Goal: Task Accomplishment & Management: Manage account settings

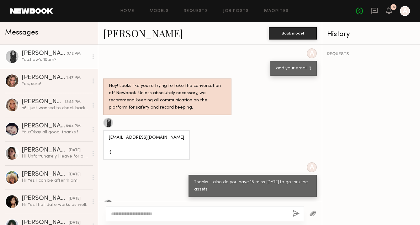
scroll to position [1226, 0]
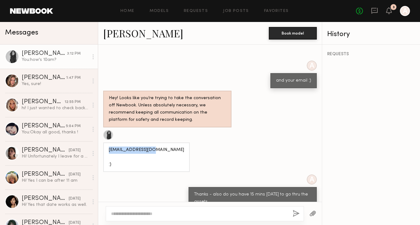
drag, startPoint x: 154, startPoint y: 139, endPoint x: 108, endPoint y: 141, distance: 46.2
click at [108, 143] on div "Niczyana@gmail.com :)" at bounding box center [146, 158] width 87 height 30
copy div "Niczyana@gmail.com"
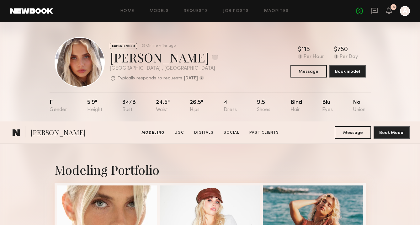
scroll to position [196, 0]
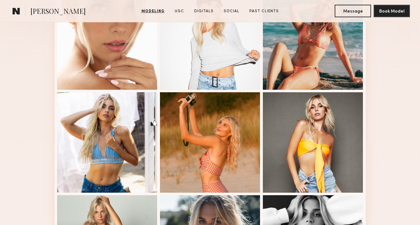
click at [40, 10] on span "[PERSON_NAME]" at bounding box center [57, 11] width 55 height 11
click at [20, 10] on common-icon at bounding box center [17, 11] width 8 height 8
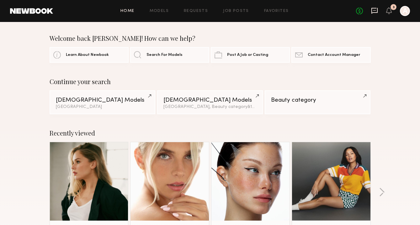
click at [373, 9] on icon at bounding box center [374, 10] width 7 height 7
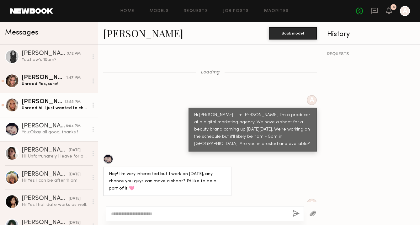
scroll to position [1057, 0]
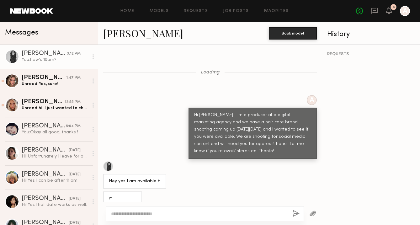
scroll to position [1325, 0]
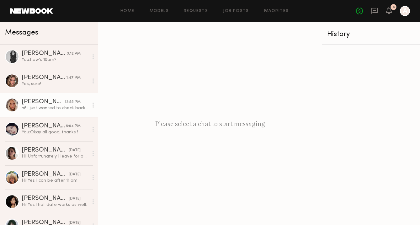
click at [41, 107] on div "hi! I just wanted to check back in before I accepted another job! Looking forwa…" at bounding box center [55, 108] width 67 height 6
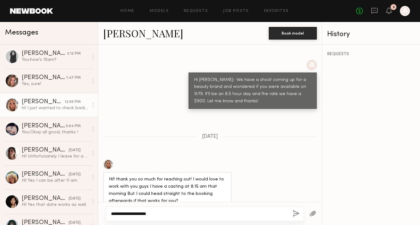
scroll to position [737, 0]
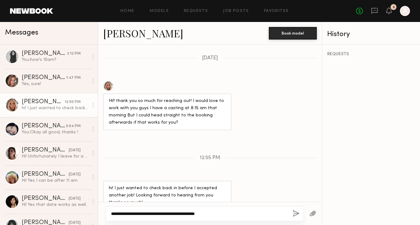
type textarea "**********"
click at [295, 214] on button "button" at bounding box center [296, 214] width 7 height 8
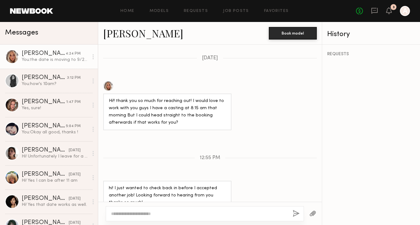
scroll to position [802, 0]
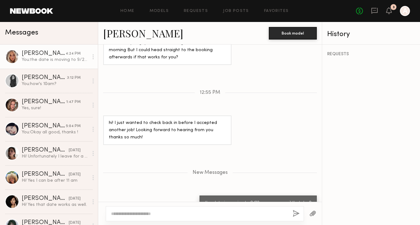
click at [125, 30] on link "Allea S." at bounding box center [143, 32] width 80 height 13
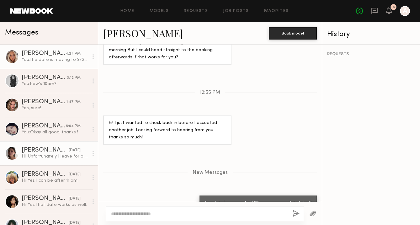
click at [42, 159] on div "Hi! Unfortunately I leave for a trip to Europe that day!" at bounding box center [55, 157] width 67 height 6
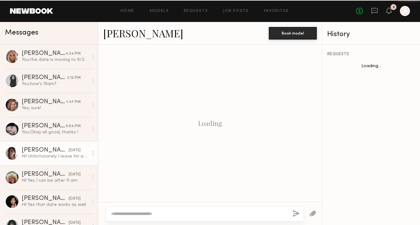
scroll to position [381, 0]
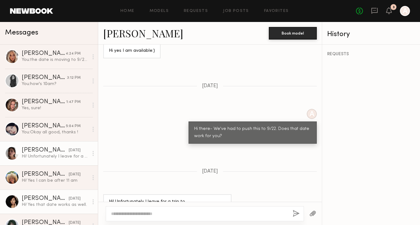
click at [30, 194] on link "Tracy D. yesterday Hi! Yes that date works as well." at bounding box center [49, 202] width 98 height 24
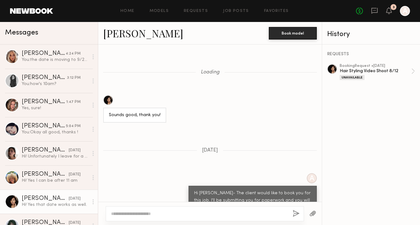
scroll to position [434, 0]
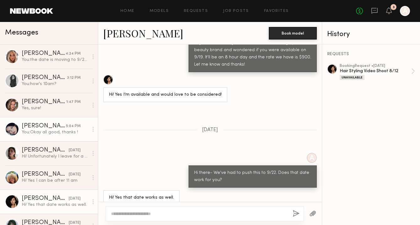
click at [42, 130] on div "You: Okay all good, thanks !" at bounding box center [55, 132] width 67 height 6
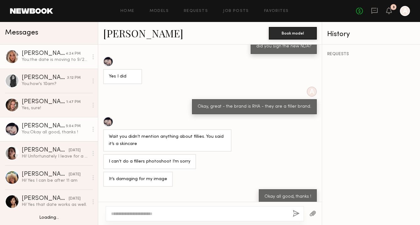
click at [45, 54] on div "Allea S." at bounding box center [44, 54] width 44 height 6
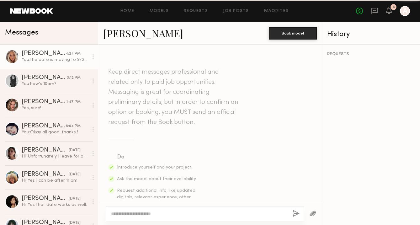
scroll to position [815, 0]
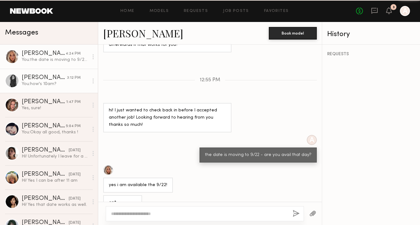
click at [42, 84] on div "You: how's 10am?" at bounding box center [55, 84] width 67 height 6
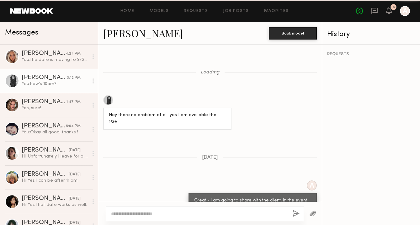
scroll to position [478, 0]
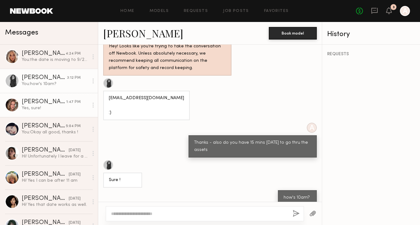
click at [40, 110] on div "Yes, sure!" at bounding box center [55, 108] width 67 height 6
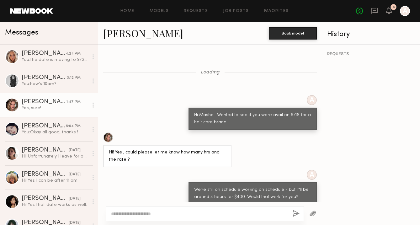
scroll to position [402, 0]
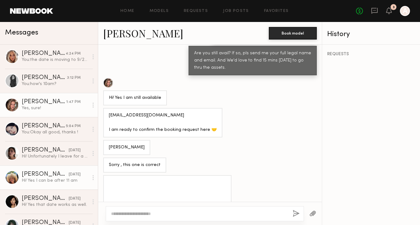
click at [26, 177] on div "Maya A." at bounding box center [45, 174] width 47 height 6
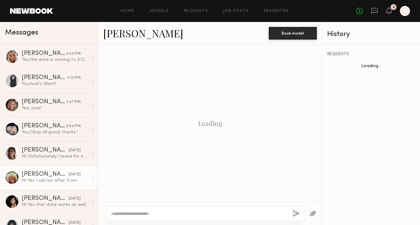
scroll to position [333, 0]
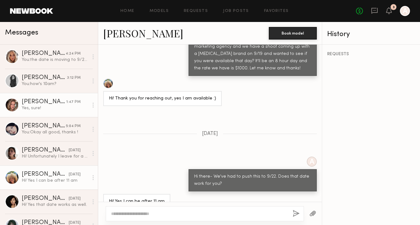
click at [26, 107] on div "Yes, sure!" at bounding box center [55, 108] width 67 height 6
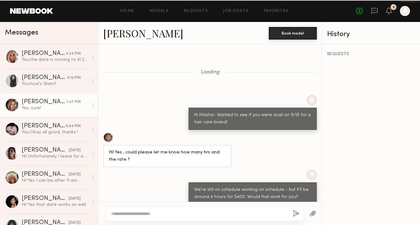
scroll to position [670, 0]
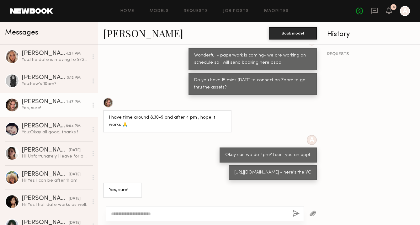
click at [42, 104] on div "Masha B." at bounding box center [44, 102] width 45 height 6
click at [121, 32] on link "Masha B." at bounding box center [143, 32] width 80 height 13
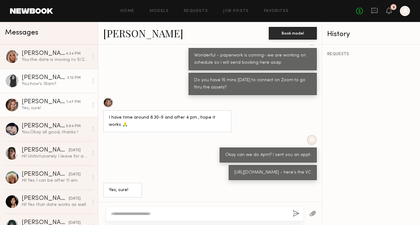
click at [35, 89] on link "Nicole Z. 3:12 PM You: how's 10am?" at bounding box center [49, 81] width 98 height 24
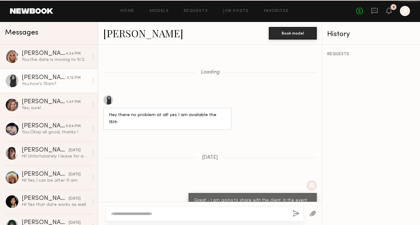
scroll to position [478, 0]
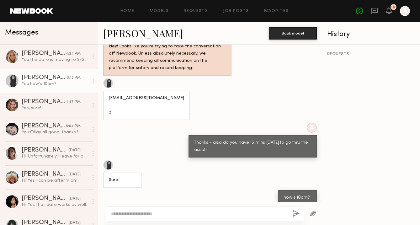
click at [130, 31] on link "Nicole Z." at bounding box center [143, 32] width 80 height 13
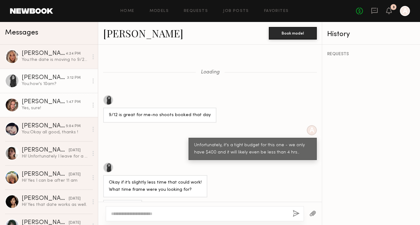
scroll to position [432, 0]
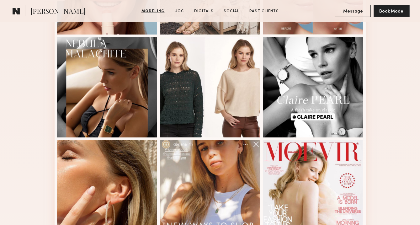
scroll to position [591, 0]
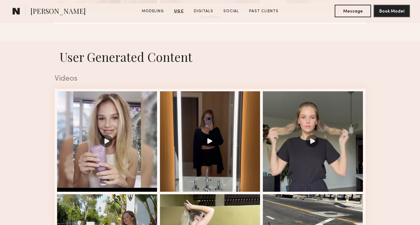
click at [94, 146] on div at bounding box center [107, 141] width 100 height 100
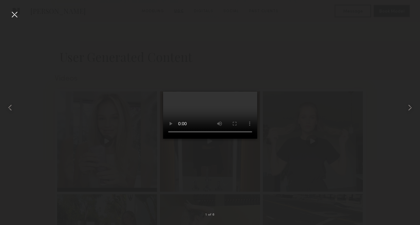
click at [13, 12] on div at bounding box center [14, 14] width 10 height 10
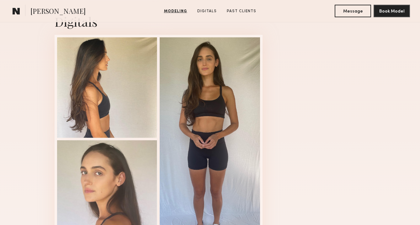
scroll to position [646, 0]
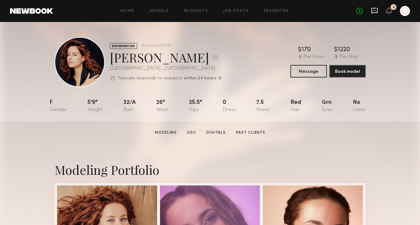
click at [375, 13] on icon at bounding box center [375, 11] width 6 height 6
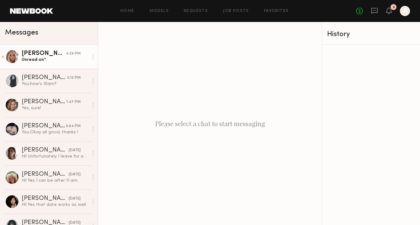
click at [44, 57] on div "Allea S." at bounding box center [44, 54] width 44 height 6
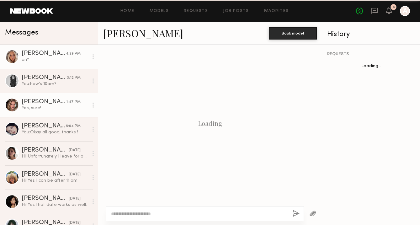
scroll to position [815, 0]
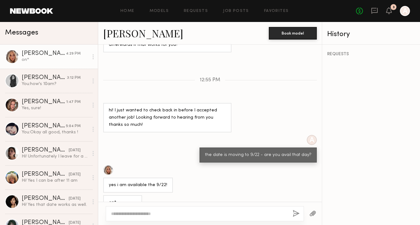
click at [123, 35] on link "Allea S." at bounding box center [143, 32] width 80 height 13
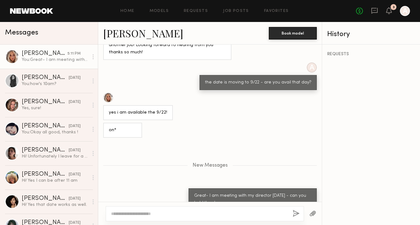
click at [121, 30] on link "Allea S." at bounding box center [143, 32] width 80 height 13
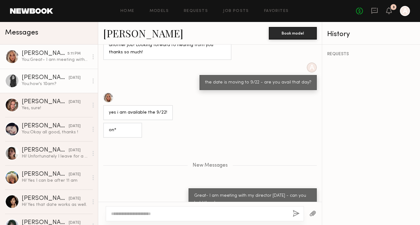
click at [38, 88] on link "Nicole Z. yesterday You: how's 10am?" at bounding box center [49, 81] width 98 height 24
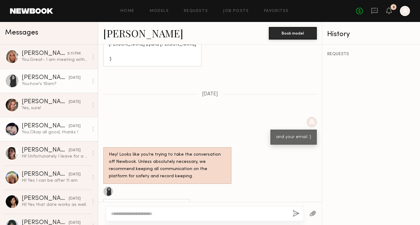
scroll to position [478, 0]
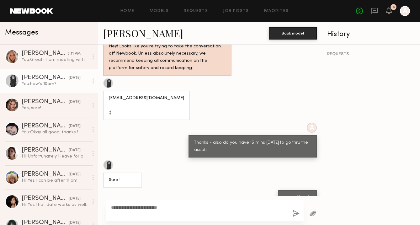
type textarea "**********"
click at [294, 212] on button "button" at bounding box center [296, 214] width 7 height 8
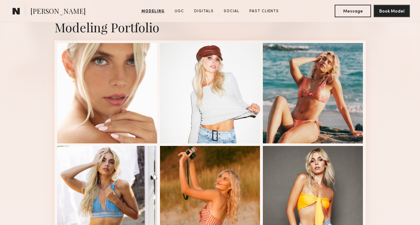
scroll to position [145, 0]
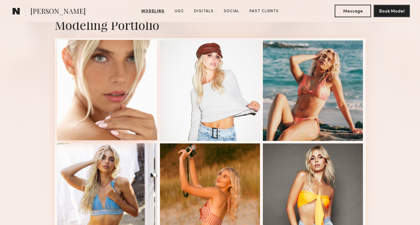
click at [101, 72] on div at bounding box center [107, 90] width 100 height 100
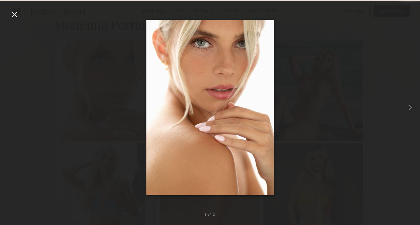
click at [17, 14] on div at bounding box center [14, 14] width 10 height 10
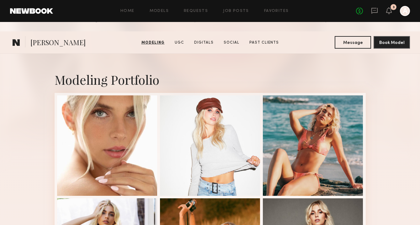
scroll to position [0, 0]
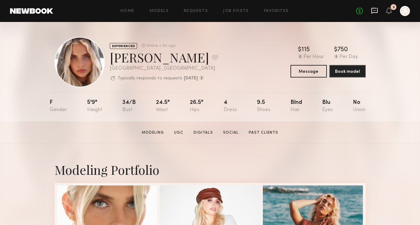
click at [372, 10] on icon at bounding box center [375, 11] width 6 height 6
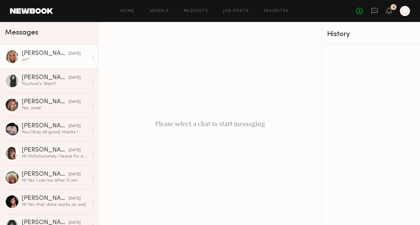
click at [53, 59] on div "on*" at bounding box center [55, 60] width 67 height 6
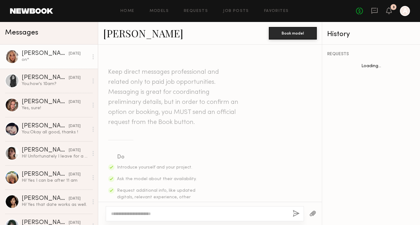
scroll to position [815, 0]
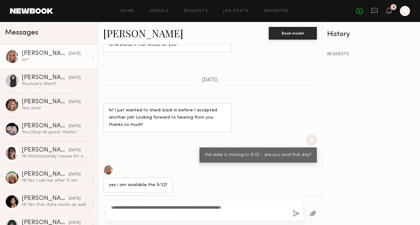
type textarea "**********"
click at [297, 215] on button "button" at bounding box center [296, 214] width 7 height 8
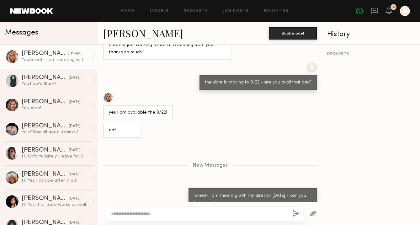
click at [125, 28] on link "Allea S." at bounding box center [143, 32] width 80 height 13
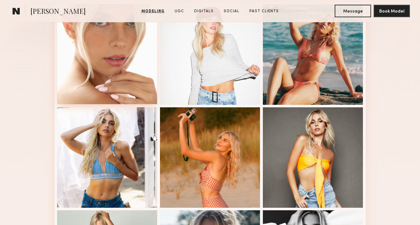
scroll to position [181, 0]
click at [125, 80] on div at bounding box center [107, 53] width 100 height 100
